Goal: Task Accomplishment & Management: Use online tool/utility

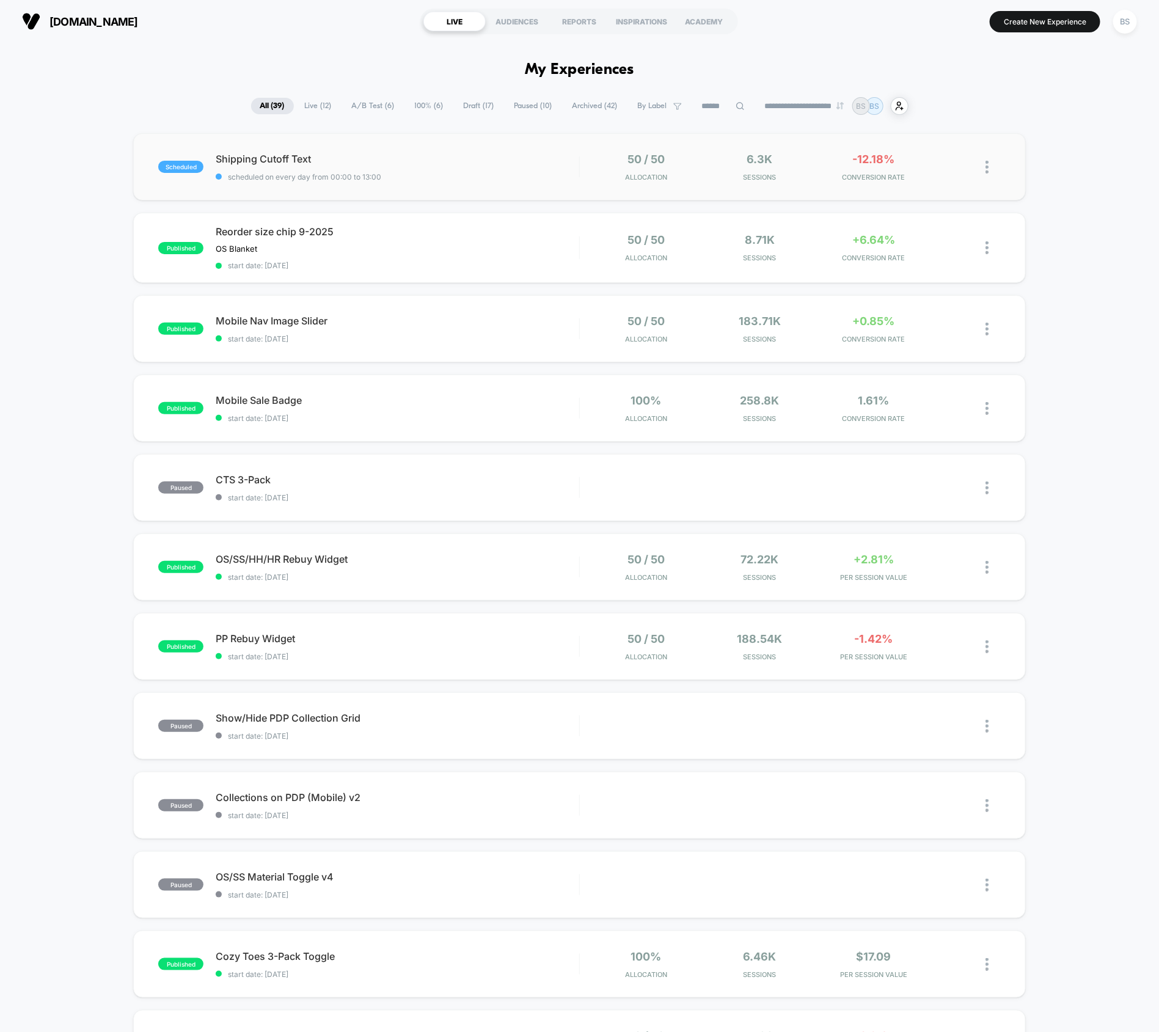
click at [459, 197] on div "scheduled Shipping Cutoff Text scheduled on every day from 00:00 to 13:00 50 / …" at bounding box center [579, 166] width 893 height 67
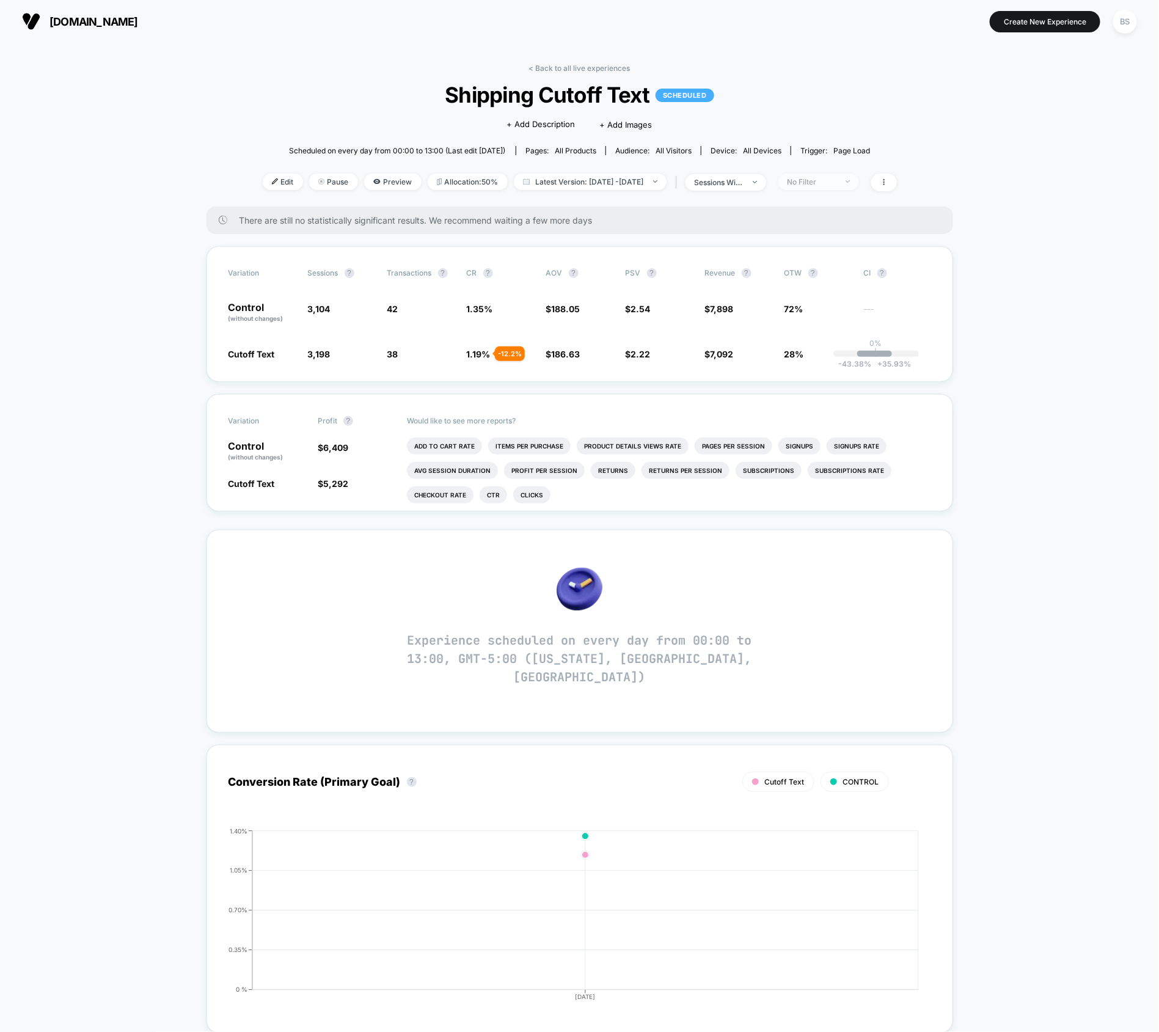
click at [847, 176] on span "No Filter" at bounding box center [818, 182] width 81 height 16
click at [821, 227] on span "Mobile Visitors" at bounding box center [831, 227] width 59 height 10
click at [830, 356] on button "Save" at bounding box center [838, 359] width 112 height 20
click at [836, 181] on div "Mobile" at bounding box center [812, 181] width 49 height 9
click at [814, 299] on span "New Visitors" at bounding box center [827, 301] width 50 height 10
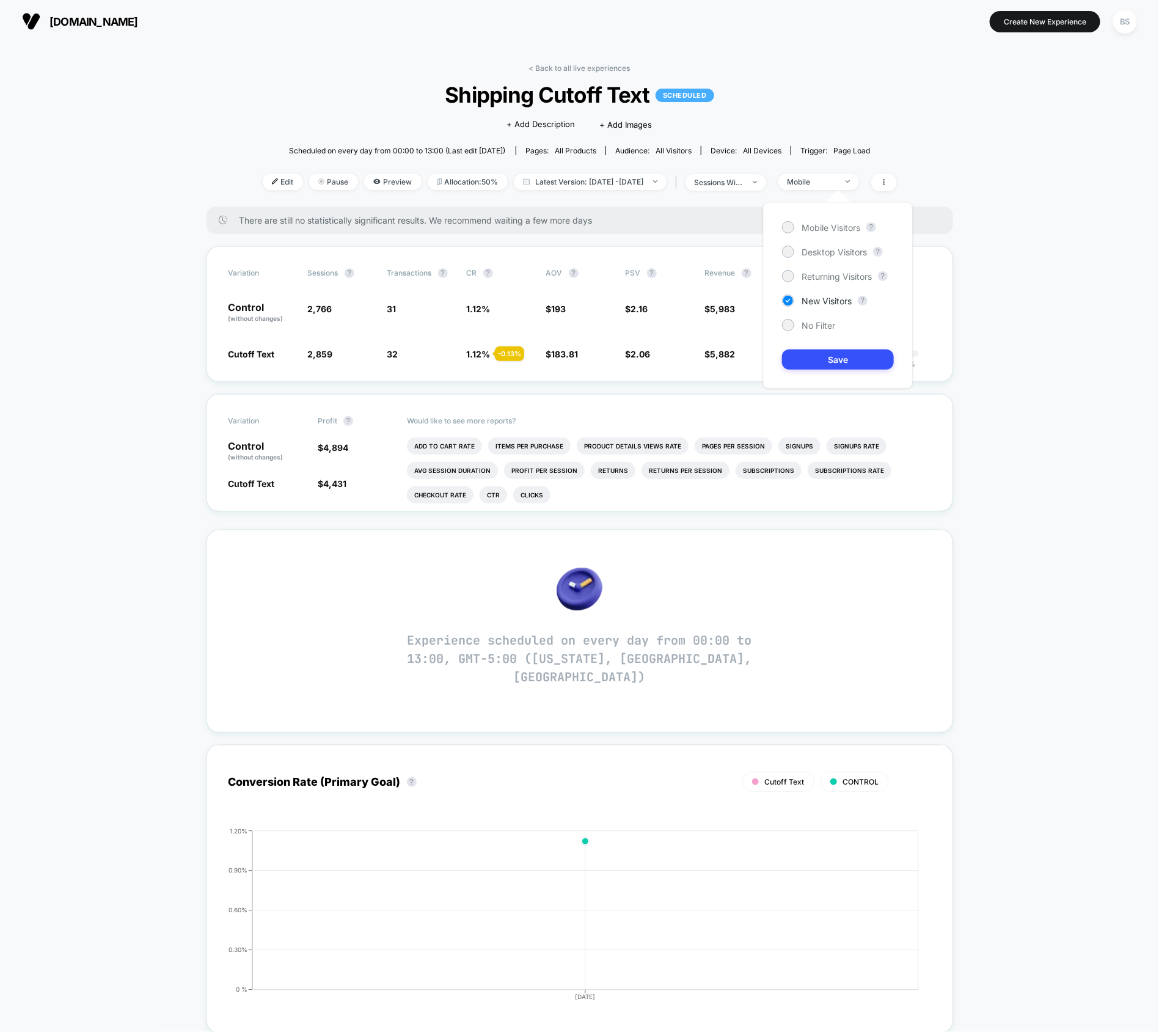
click at [818, 373] on div "Mobile Visitors ? Desktop Visitors ? Returning Visitors ? New Visitors ? No Fil…" at bounding box center [838, 295] width 150 height 186
click at [818, 353] on button "Save" at bounding box center [838, 359] width 112 height 20
click at [830, 169] on div "< Back to all live experiences Shipping Cutoff Text SCHEDULED Click to edit exp…" at bounding box center [580, 135] width 634 height 143
click at [830, 180] on div "New Visitors" at bounding box center [812, 181] width 49 height 9
click at [824, 272] on span "Returning Visitors" at bounding box center [837, 276] width 70 height 10
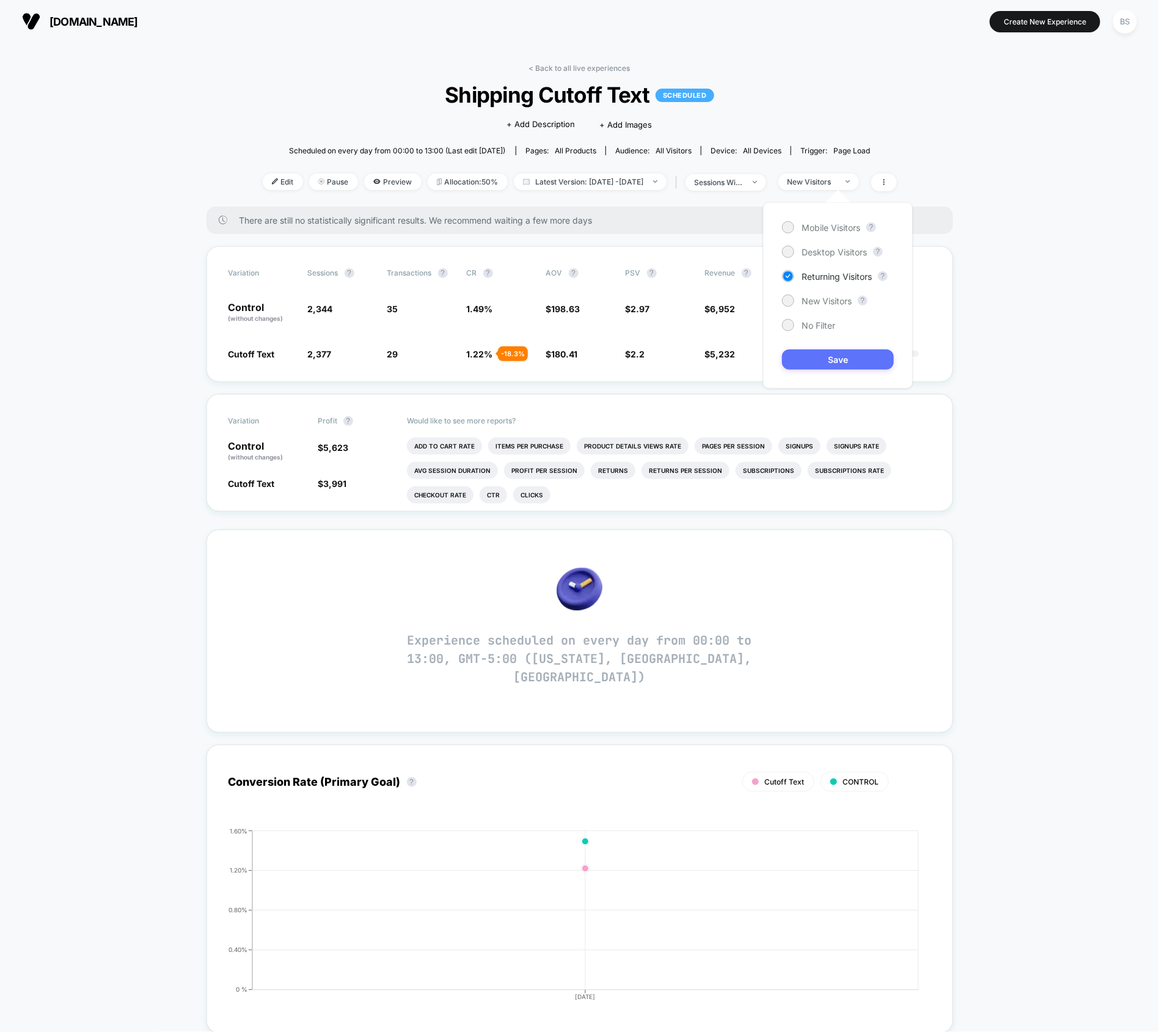
drag, startPoint x: 822, startPoint y: 375, endPoint x: 822, endPoint y: 365, distance: 9.8
click at [822, 373] on div "Mobile Visitors ? Desktop Visitors ? Returning Visitors ? New Visitors ? No Fil…" at bounding box center [838, 295] width 150 height 186
click at [822, 365] on button "Save" at bounding box center [838, 359] width 112 height 20
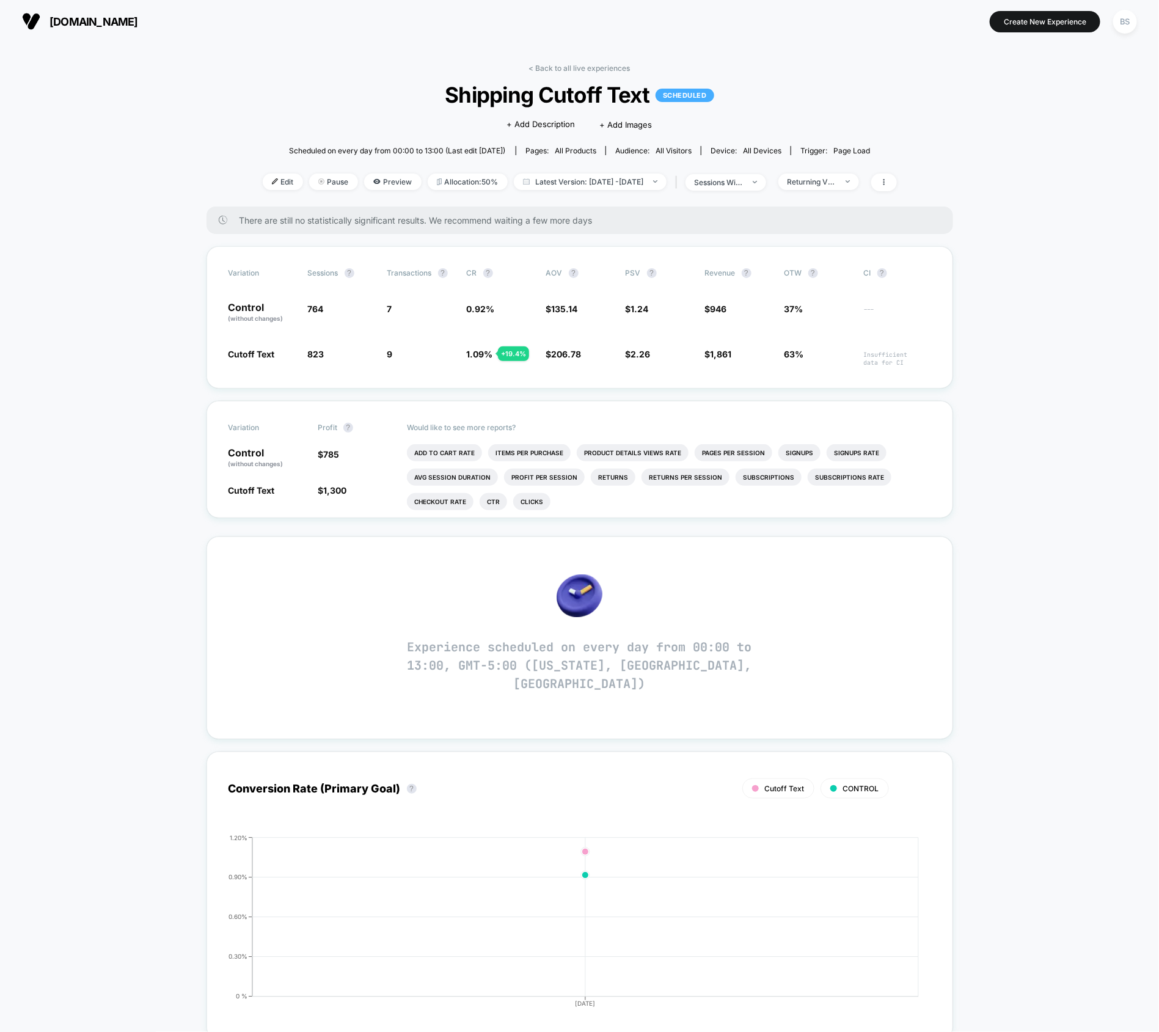
click at [568, 74] on div "< Back to all live experiences Shipping Cutoff Text SCHEDULED Click to edit exp…" at bounding box center [580, 135] width 634 height 143
click at [568, 65] on link "< Back to all live experiences" at bounding box center [579, 68] width 101 height 9
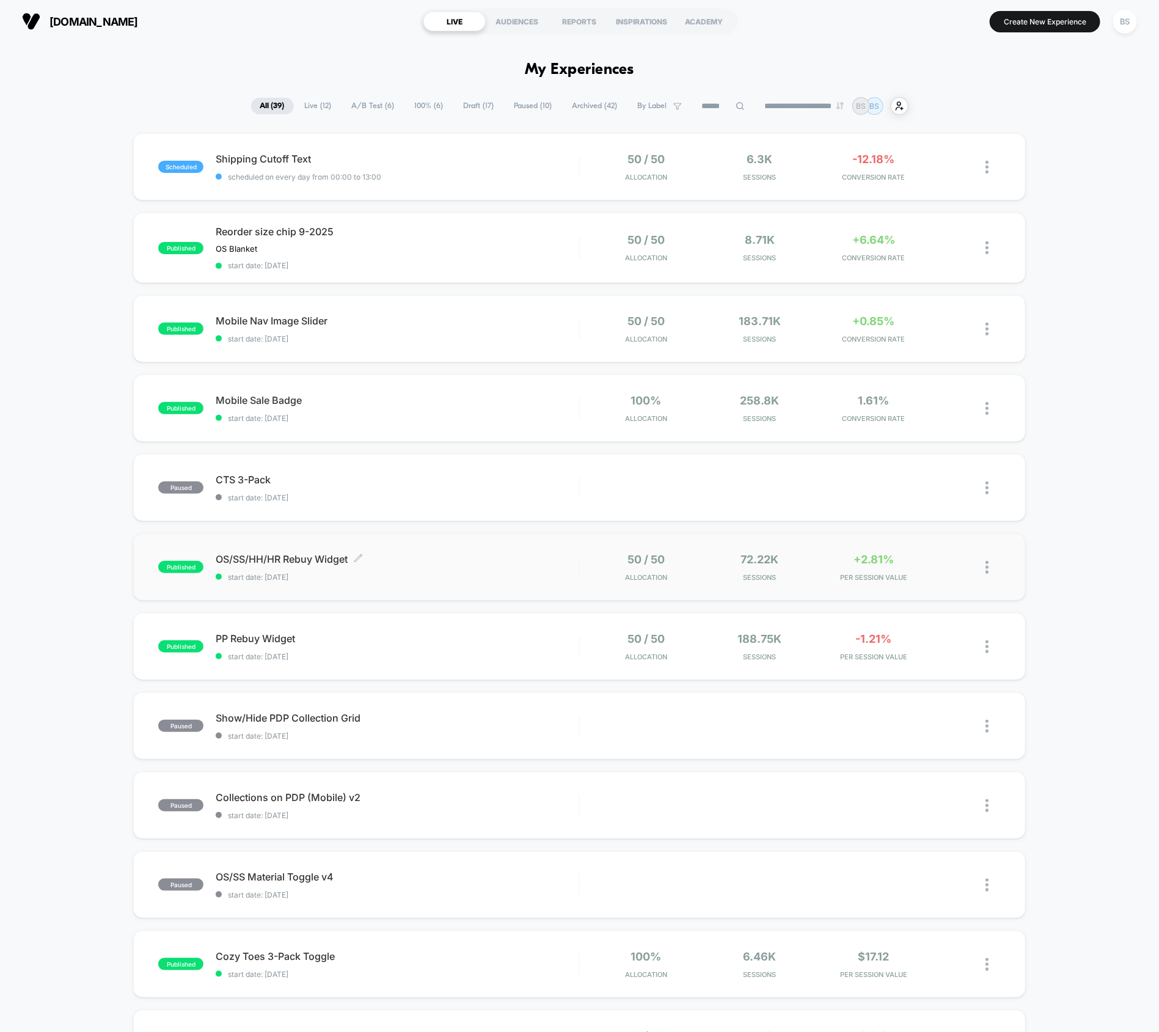
click at [543, 578] on span "start date: [DATE]" at bounding box center [398, 576] width 364 height 9
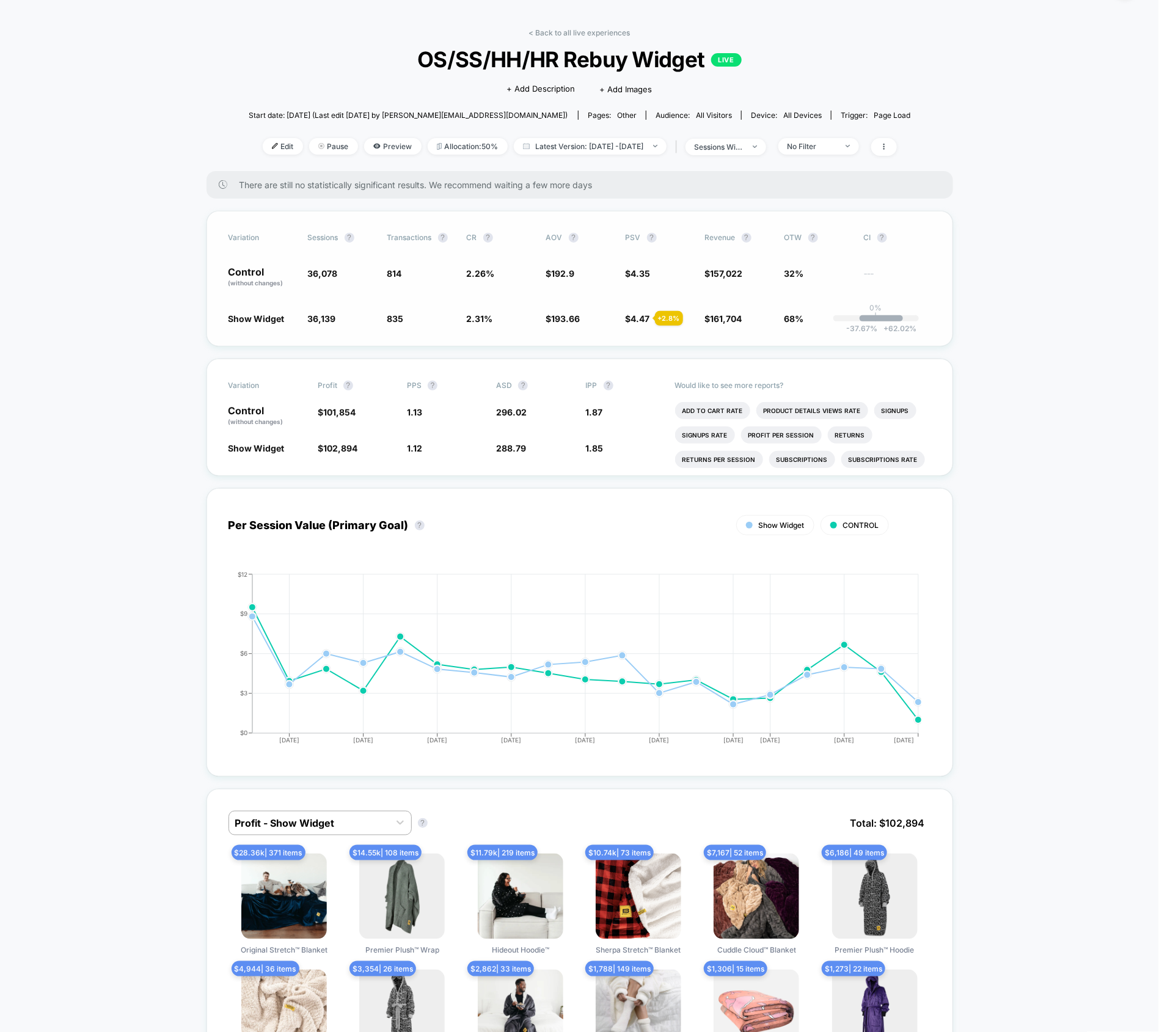
scroll to position [37, 0]
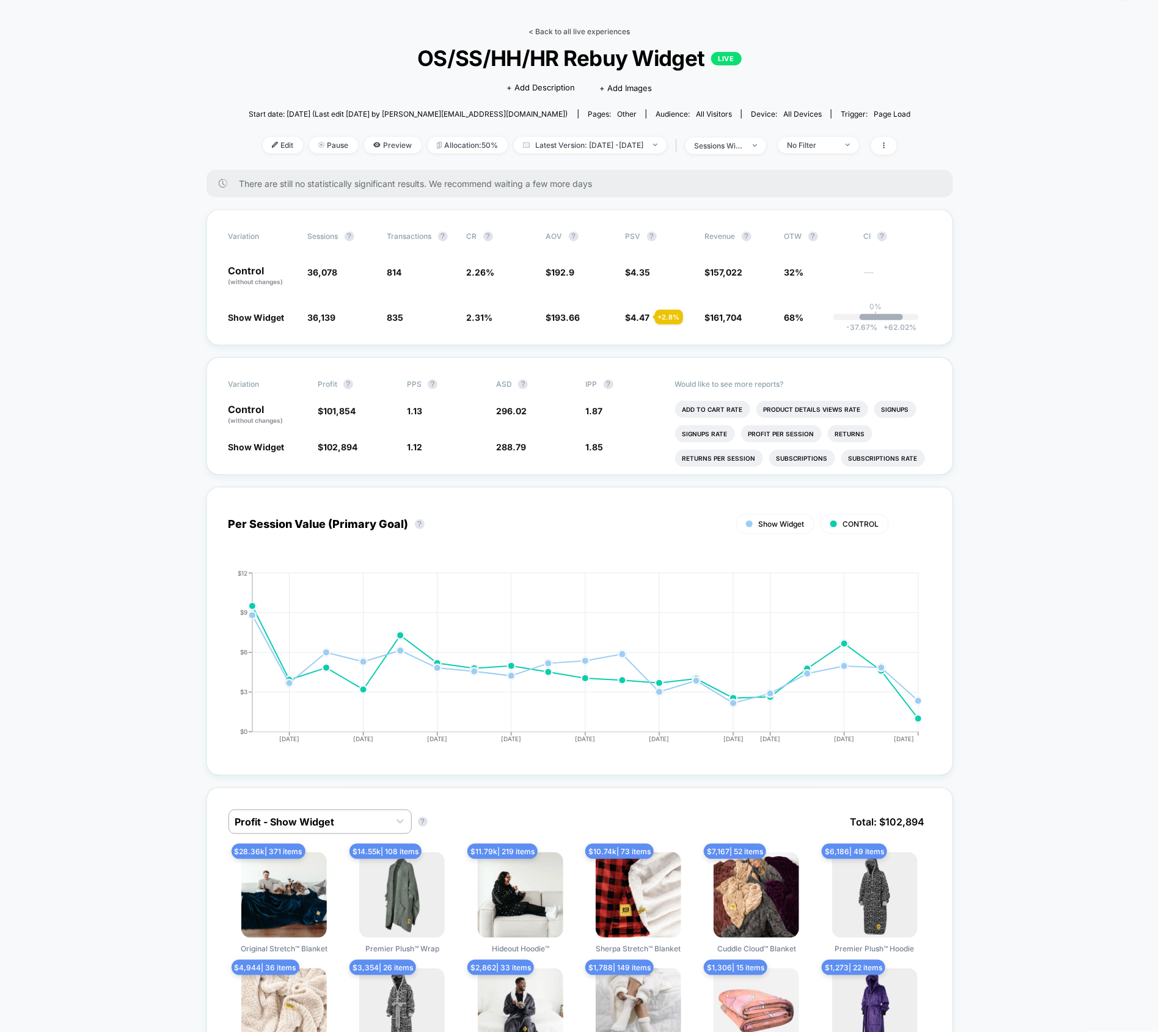
click at [561, 29] on link "< Back to all live experiences" at bounding box center [579, 31] width 101 height 9
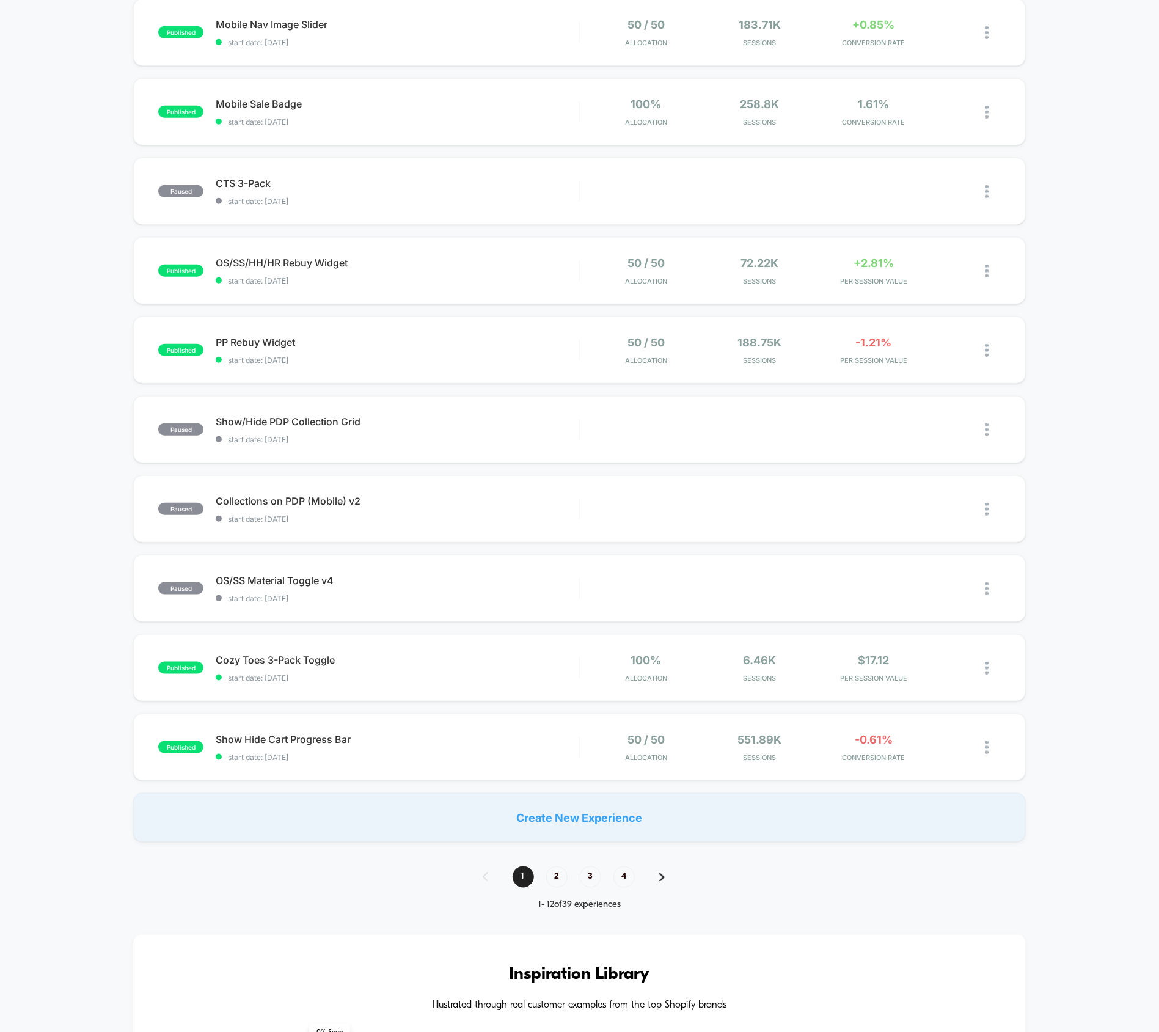
scroll to position [444, 0]
